Goal: Information Seeking & Learning: Learn about a topic

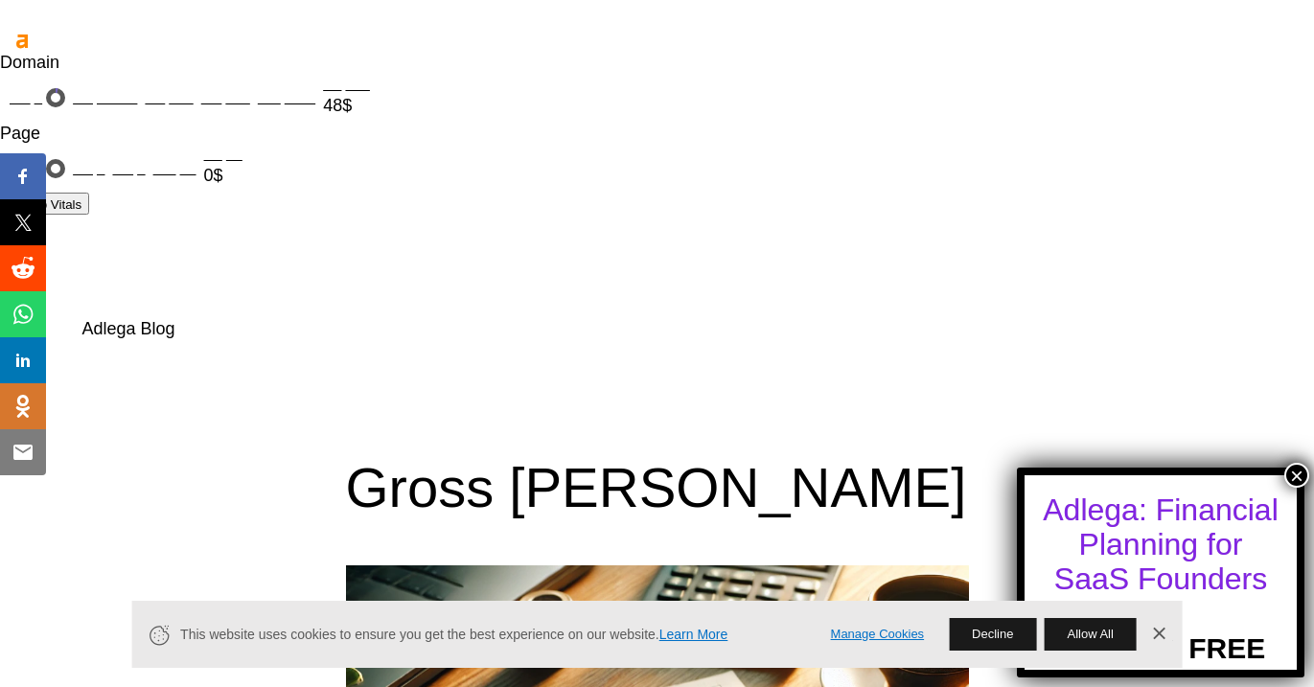
click at [132, 319] on link "Adlega Blog" at bounding box center [128, 328] width 93 height 19
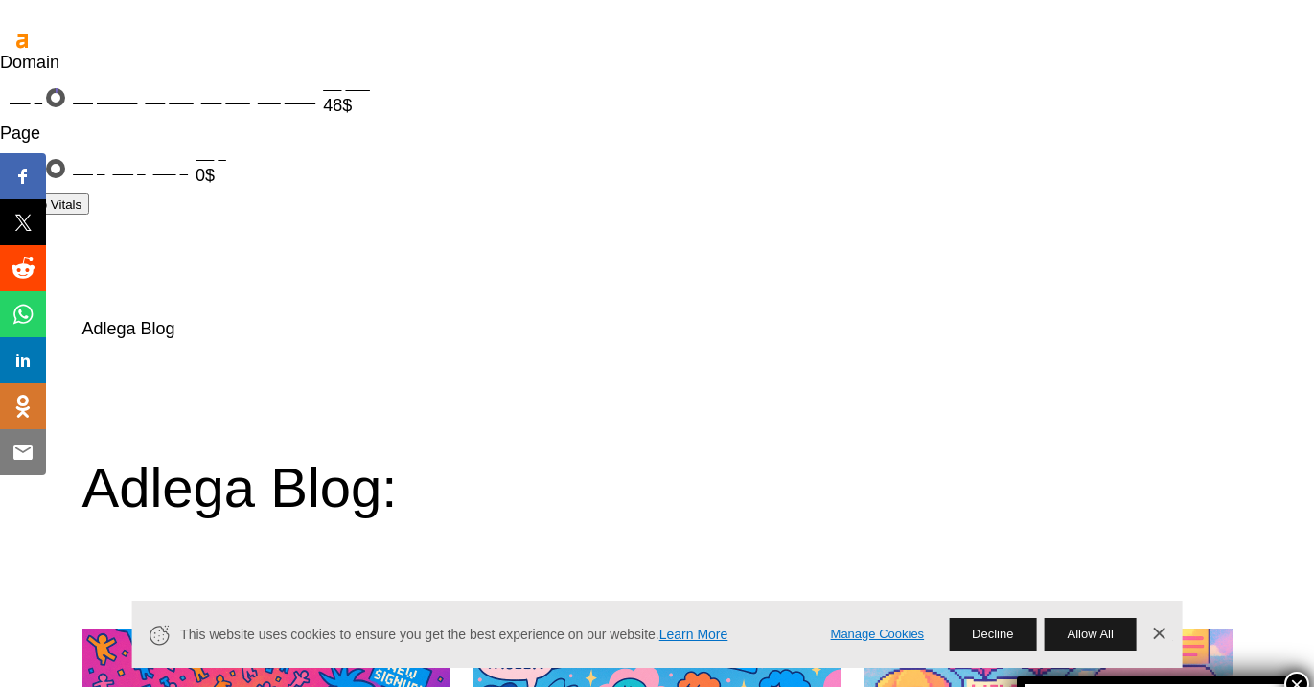
click at [130, 319] on link "Adlega Blog" at bounding box center [128, 328] width 93 height 19
